Goal: Task Accomplishment & Management: Complete application form

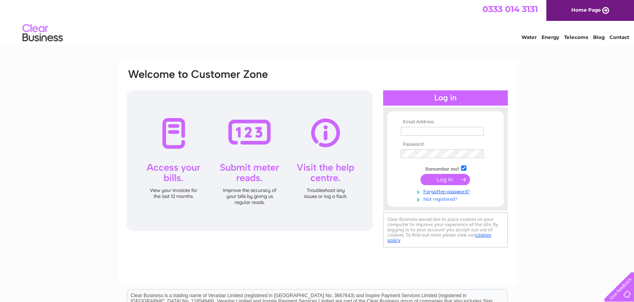
click at [434, 199] on link "Not registered?" at bounding box center [446, 199] width 91 height 8
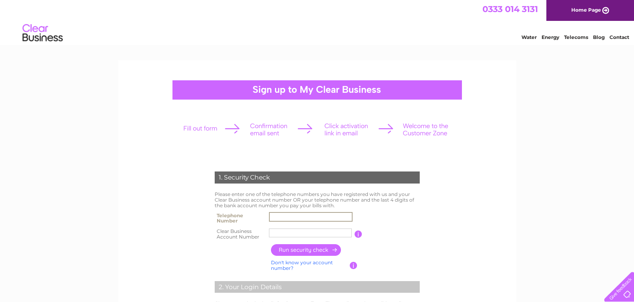
drag, startPoint x: 305, startPoint y: 216, endPoint x: 318, endPoint y: 217, distance: 12.9
click at [305, 216] on input "text" at bounding box center [311, 217] width 84 height 10
type input "01294317831"
drag, startPoint x: 298, startPoint y: 233, endPoint x: 270, endPoint y: 232, distance: 27.8
click at [270, 232] on input "North Ayr" at bounding box center [311, 233] width 84 height 10
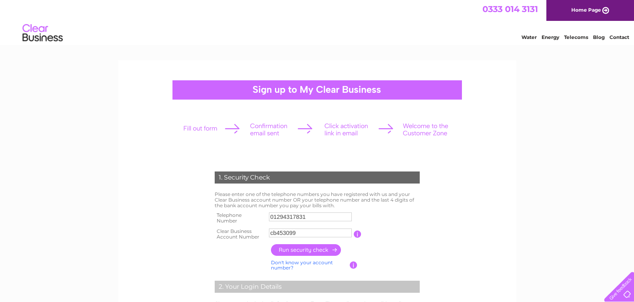
click at [308, 250] on input "button" at bounding box center [306, 250] width 71 height 12
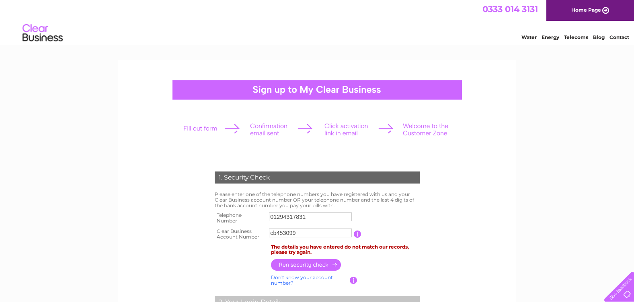
click at [275, 233] on input "cb453099" at bounding box center [310, 233] width 83 height 9
type input "453099"
click at [299, 267] on input "button" at bounding box center [306, 266] width 71 height 12
click at [315, 219] on input "01294317831" at bounding box center [310, 217] width 83 height 9
drag, startPoint x: 313, startPoint y: 218, endPoint x: 261, endPoint y: 213, distance: 51.7
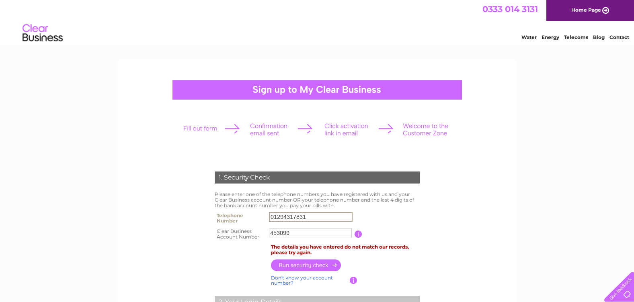
click at [256, 214] on tr "Telephone Number 01294317831" at bounding box center [317, 218] width 209 height 16
click at [302, 265] on input "button" at bounding box center [306, 266] width 71 height 12
